Goal: Check status: Check status

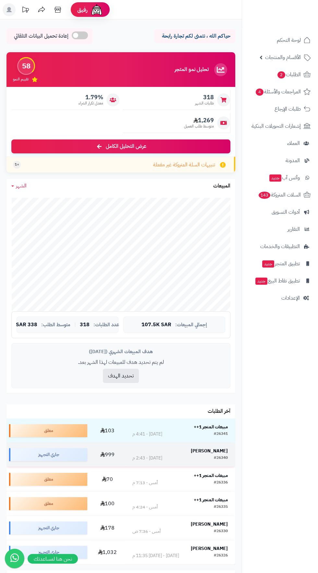
click at [216, 451] on strong "[PERSON_NAME]" at bounding box center [209, 451] width 37 height 7
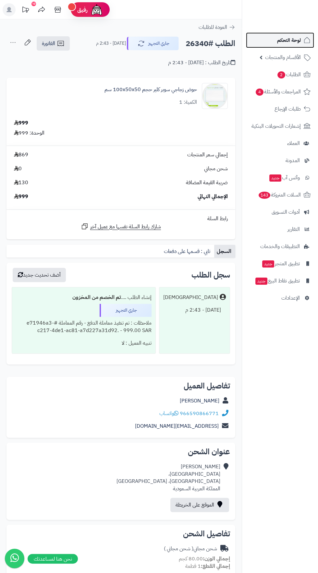
click at [278, 40] on span "لوحة التحكم" at bounding box center [289, 40] width 24 height 9
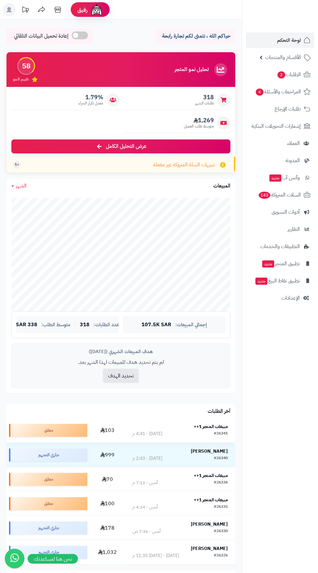
click at [218, 424] on strong "مبيعات المتجر 1++" at bounding box center [211, 426] width 34 height 7
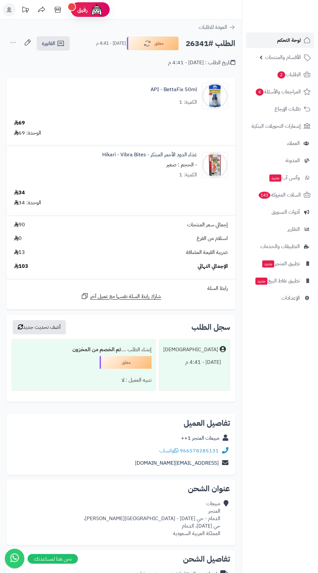
click at [265, 44] on link "لوحة التحكم" at bounding box center [280, 40] width 68 height 16
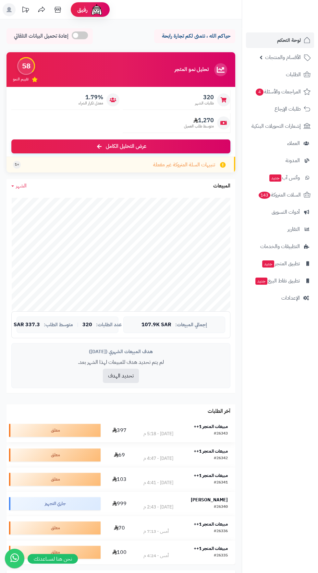
click at [209, 426] on strong "مبيعات المتجر 1++" at bounding box center [211, 426] width 34 height 7
